Goal: Transaction & Acquisition: Purchase product/service

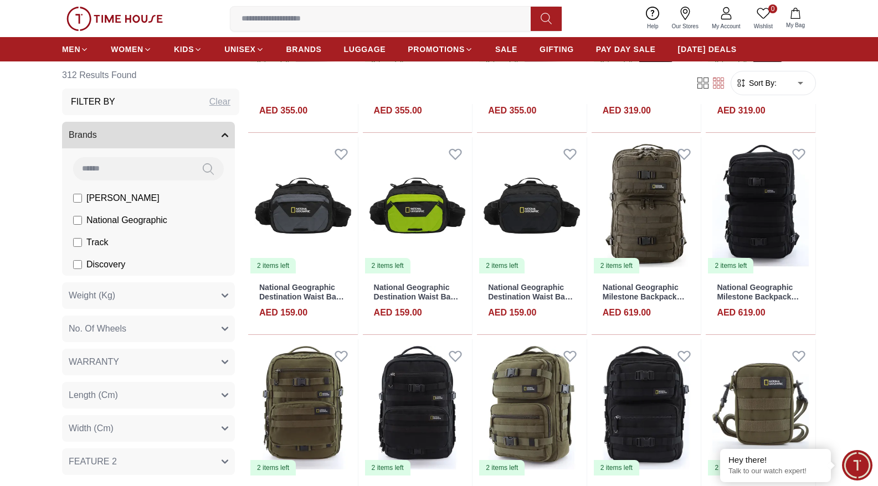
scroll to position [6118, 0]
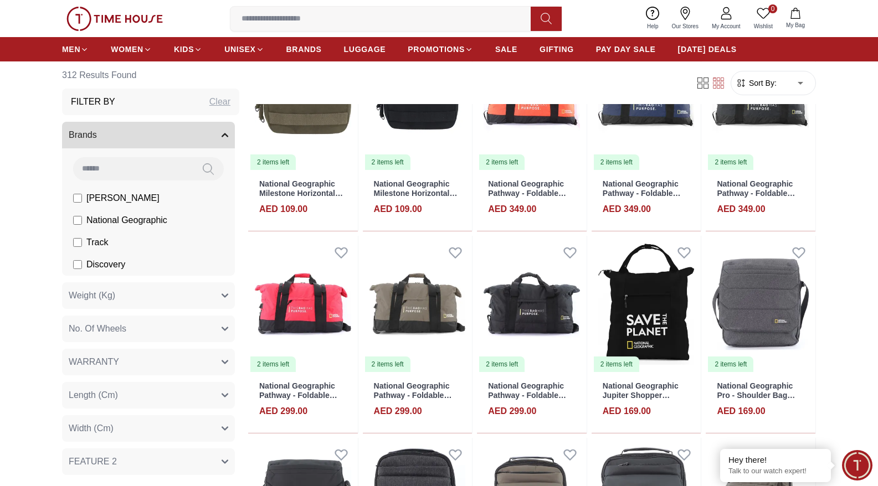
scroll to position [6963, 0]
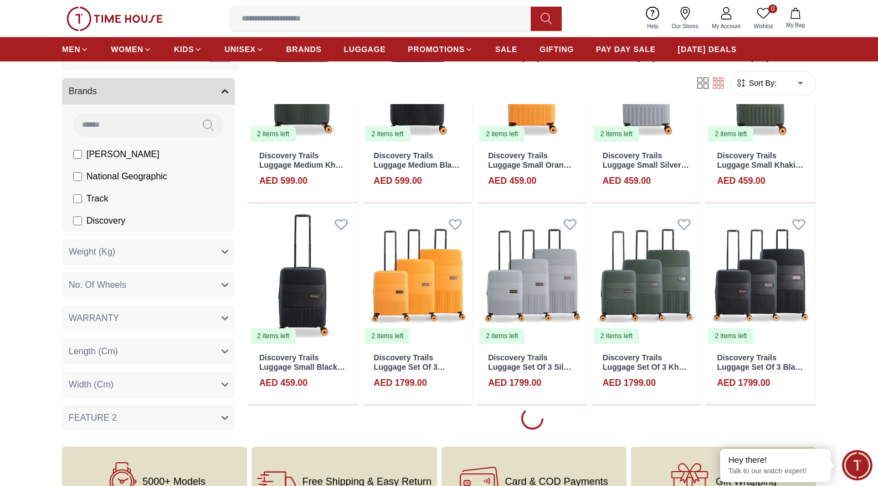
scroll to position [7859, 0]
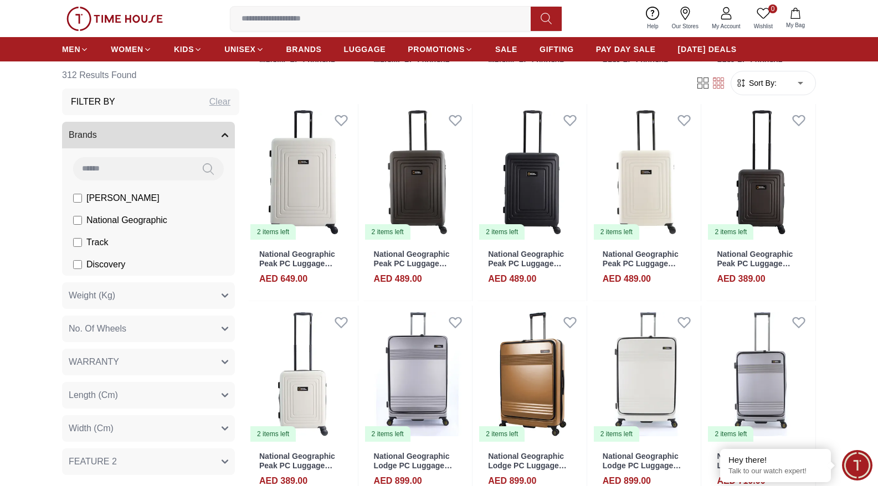
scroll to position [10197, 0]
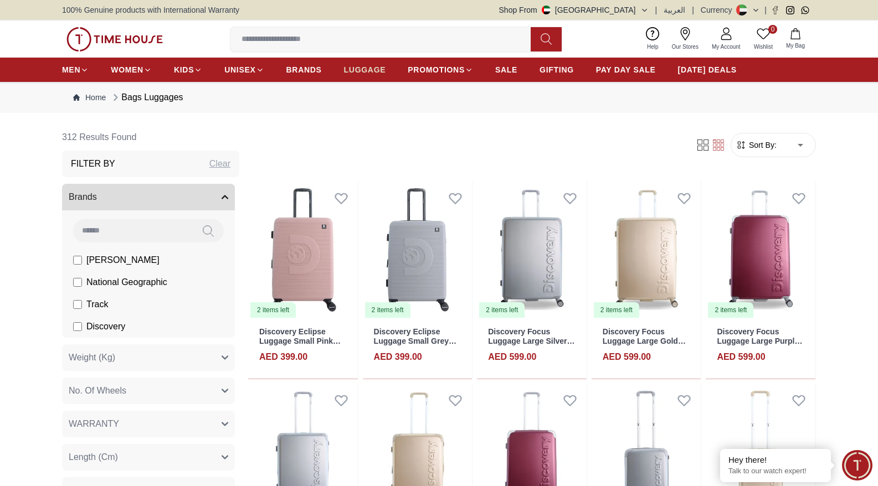
click at [368, 68] on span "LUGGAGE" at bounding box center [365, 69] width 42 height 11
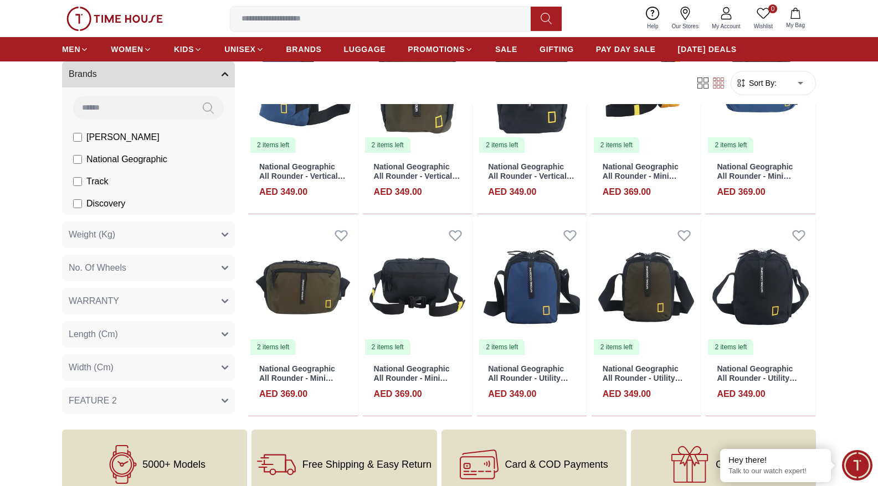
scroll to position [574, 0]
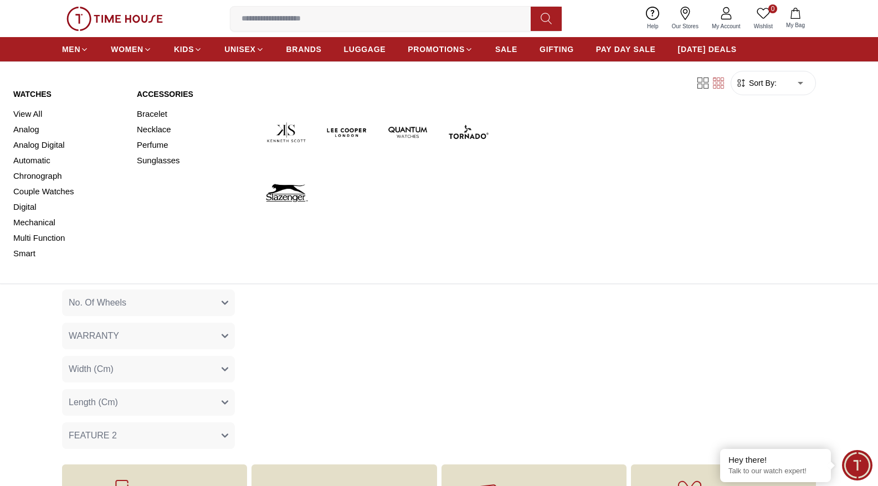
scroll to position [45, 0]
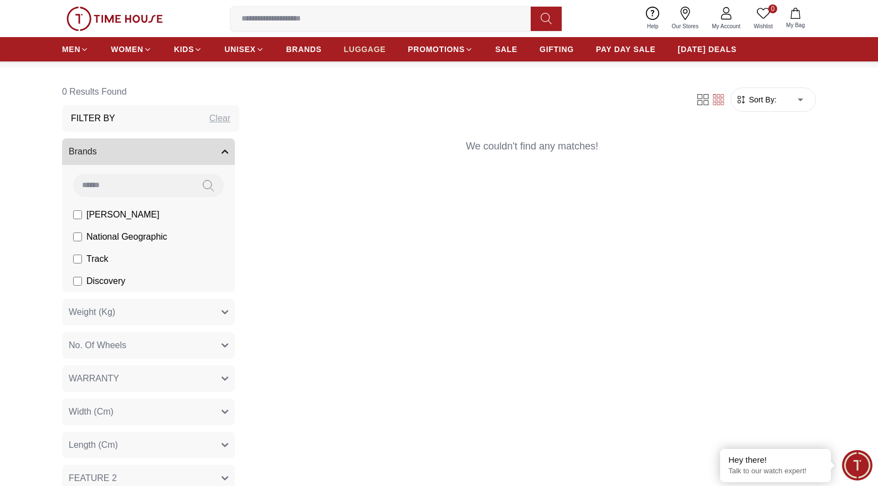
click at [368, 47] on span "LUGGAGE" at bounding box center [365, 49] width 42 height 11
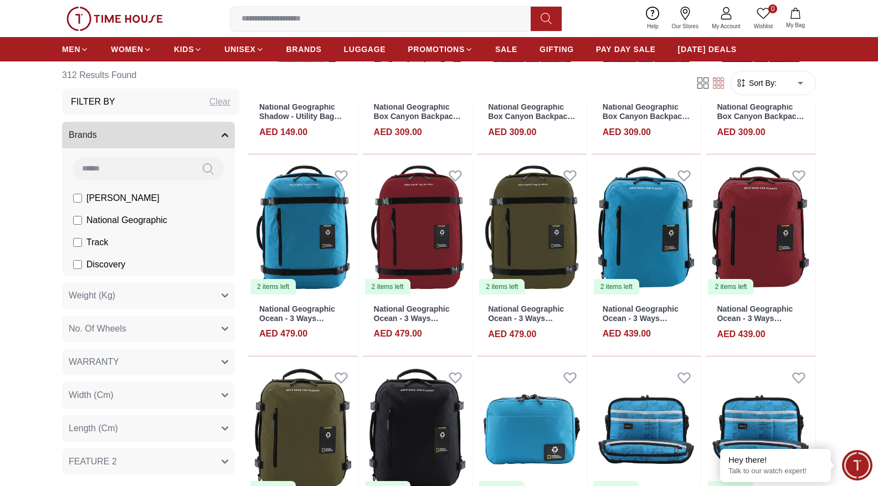
scroll to position [3228, 0]
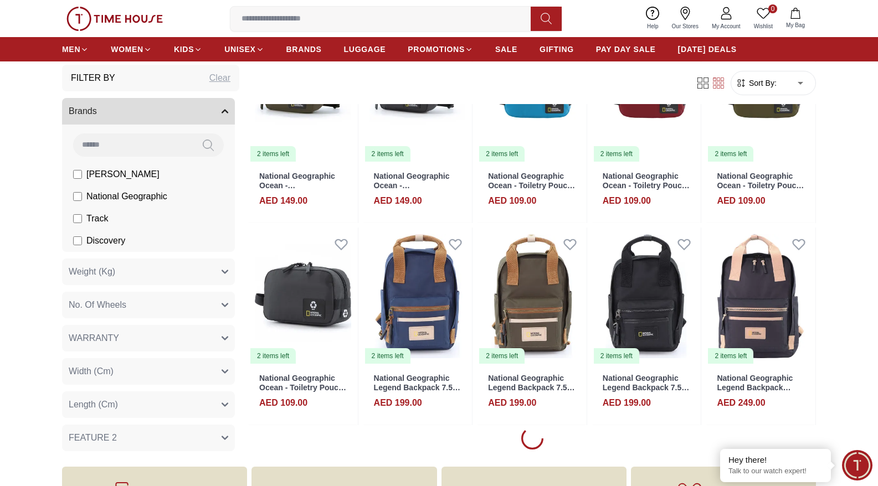
scroll to position [3797, 0]
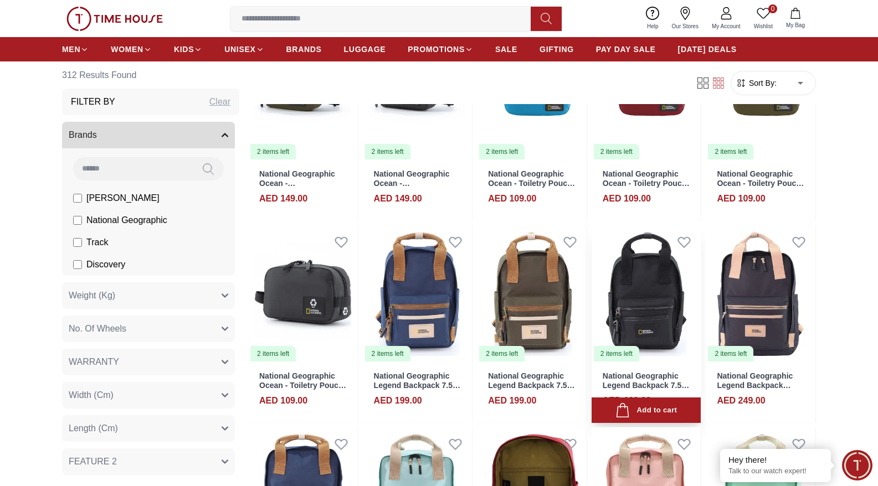
click at [621, 297] on img at bounding box center [647, 293] width 110 height 137
